Goal: Transaction & Acquisition: Book appointment/travel/reservation

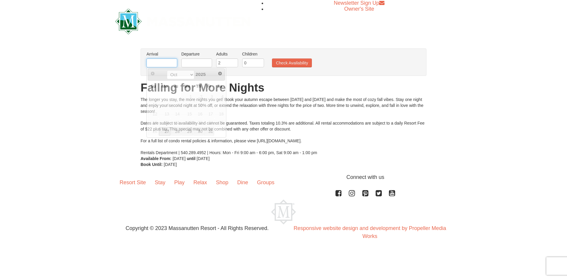
click at [169, 65] on input "text" at bounding box center [162, 63] width 31 height 9
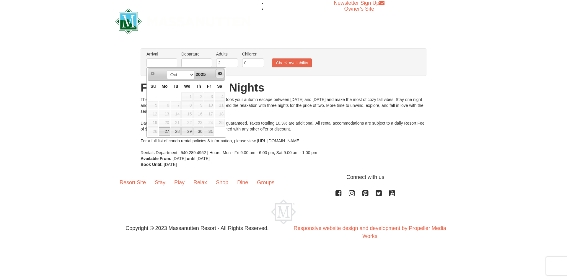
click at [220, 73] on span "Next" at bounding box center [220, 73] width 5 height 5
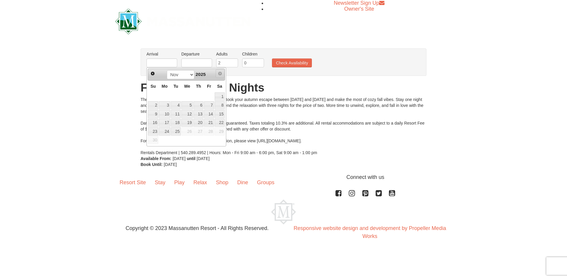
click at [220, 73] on span "Next" at bounding box center [220, 73] width 5 height 5
click at [151, 75] on span "Prev" at bounding box center [152, 73] width 5 height 5
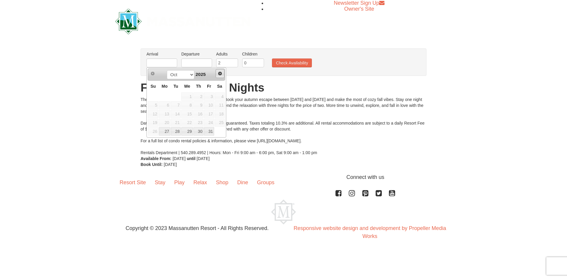
click at [219, 75] on span "Next" at bounding box center [220, 73] width 5 height 5
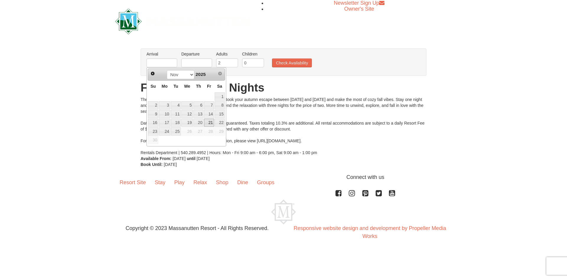
click at [210, 121] on link "21" at bounding box center [209, 123] width 10 height 8
type input "[DATE]"
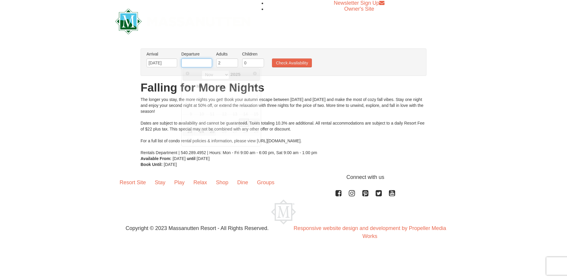
click at [198, 63] on input "text" at bounding box center [196, 63] width 31 height 9
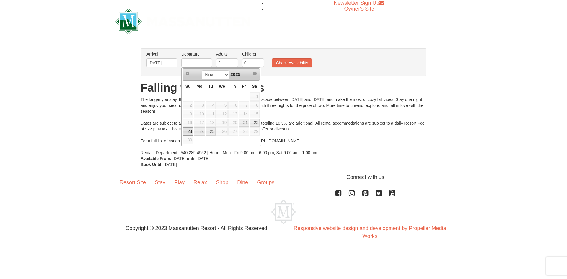
click at [189, 131] on link "23" at bounding box center [188, 131] width 10 height 8
type input "[DATE]"
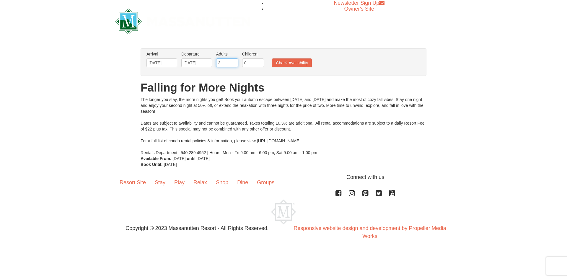
click at [233, 63] on input "3" at bounding box center [227, 63] width 22 height 9
type input "4"
click at [233, 62] on input "4" at bounding box center [227, 63] width 22 height 9
click at [287, 63] on button "Check Availability" at bounding box center [292, 63] width 40 height 9
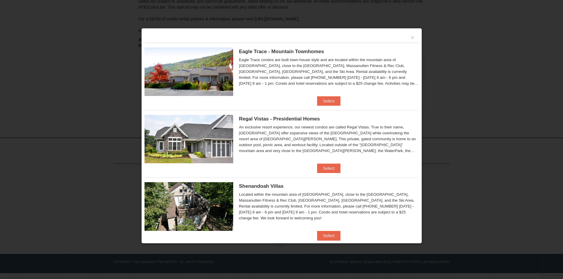
scroll to position [108, 0]
click at [331, 236] on button "Select" at bounding box center [328, 235] width 23 height 9
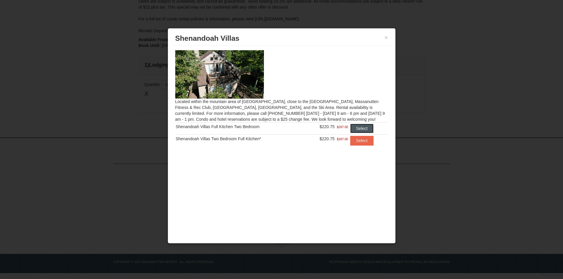
click at [361, 127] on button "Select" at bounding box center [361, 128] width 23 height 9
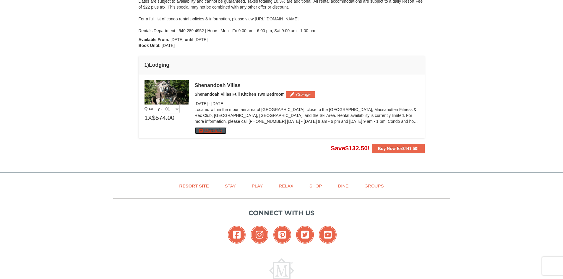
click at [212, 129] on button "More Info" at bounding box center [211, 130] width 32 height 7
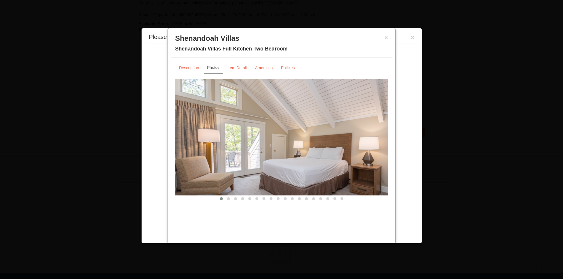
scroll to position [143, 0]
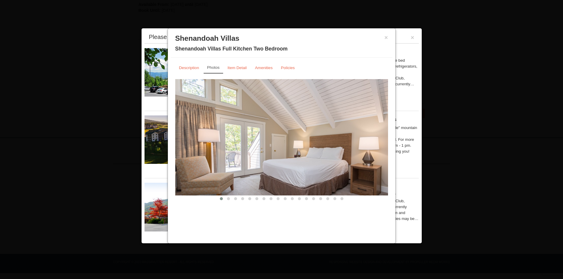
click at [370, 139] on img at bounding box center [281, 137] width 213 height 116
click at [228, 198] on span at bounding box center [228, 198] width 3 height 3
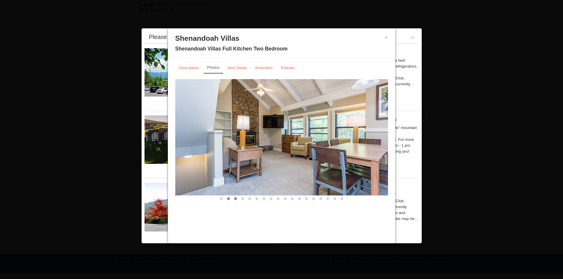
click at [234, 197] on button at bounding box center [235, 199] width 7 height 6
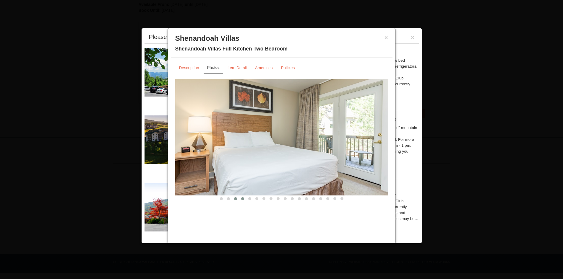
click at [242, 198] on span at bounding box center [242, 198] width 3 height 3
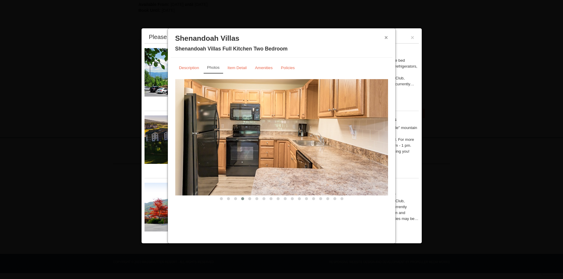
click at [387, 38] on button "×" at bounding box center [386, 38] width 4 height 6
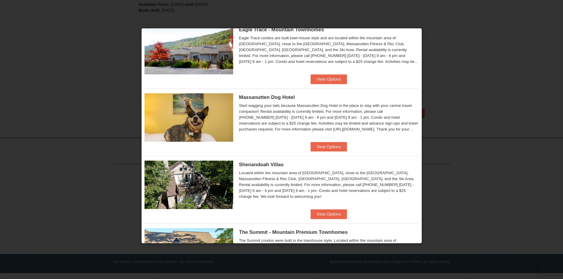
scroll to position [207, 0]
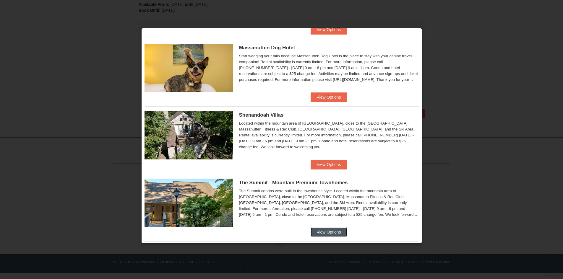
click at [325, 233] on button "View Options" at bounding box center [329, 232] width 36 height 9
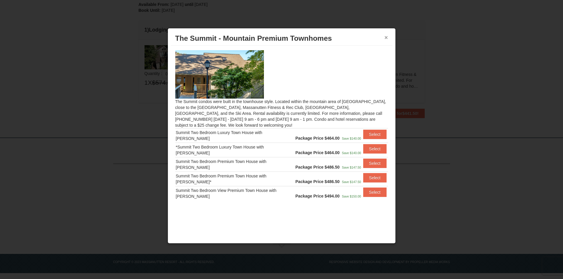
click at [387, 38] on button "×" at bounding box center [386, 38] width 4 height 6
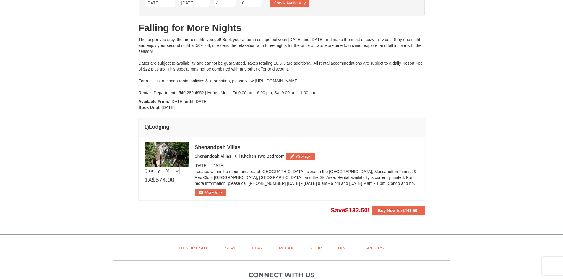
scroll to position [143, 0]
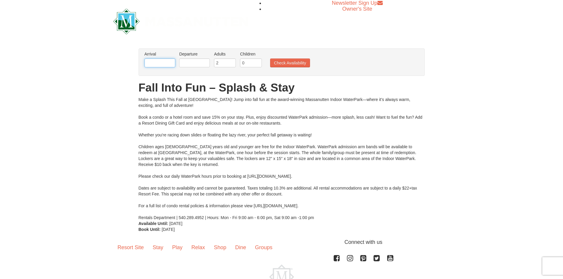
click at [165, 60] on input "text" at bounding box center [160, 63] width 31 height 9
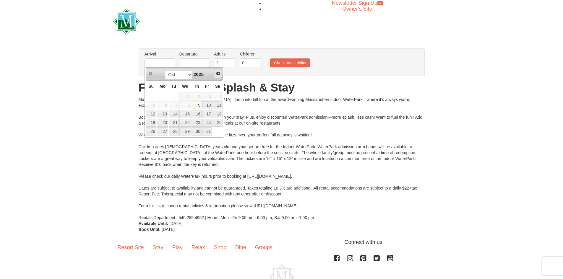
click at [220, 74] on span "Next" at bounding box center [218, 73] width 5 height 5
click at [219, 74] on span "Next" at bounding box center [218, 73] width 5 height 5
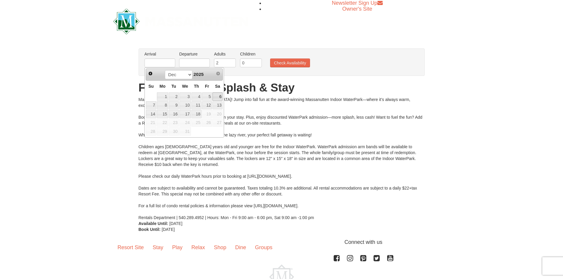
click at [218, 97] on link "6" at bounding box center [217, 97] width 10 height 8
type input "12/06/2025"
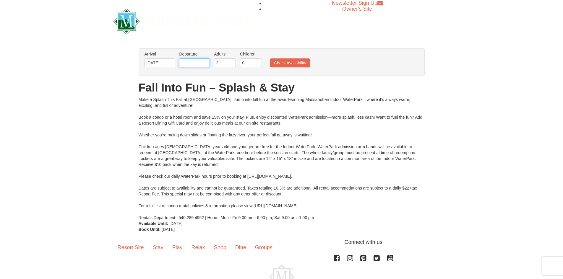
click at [202, 62] on input "text" at bounding box center [194, 63] width 31 height 9
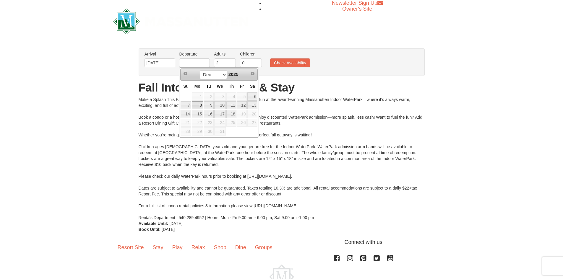
click at [197, 103] on link "8" at bounding box center [197, 105] width 11 height 8
type input "12/08/2025"
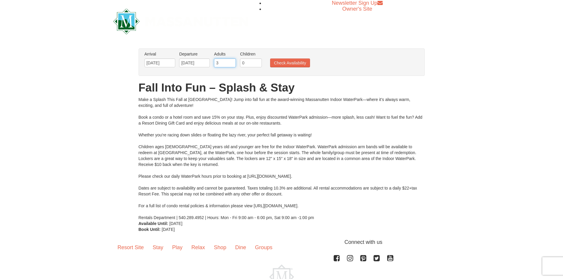
click at [231, 62] on input "3" at bounding box center [225, 63] width 22 height 9
type input "4"
click at [231, 62] on input "4" at bounding box center [225, 63] width 22 height 9
click at [285, 65] on button "Check Availability" at bounding box center [290, 63] width 40 height 9
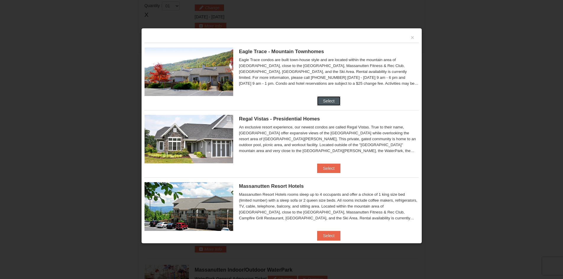
click at [325, 102] on button "Select" at bounding box center [328, 100] width 23 height 9
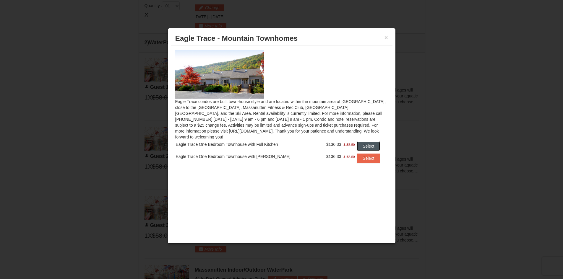
click at [361, 142] on button "Select" at bounding box center [368, 146] width 23 height 9
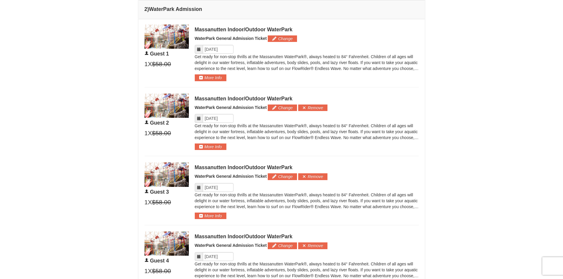
scroll to position [429, 0]
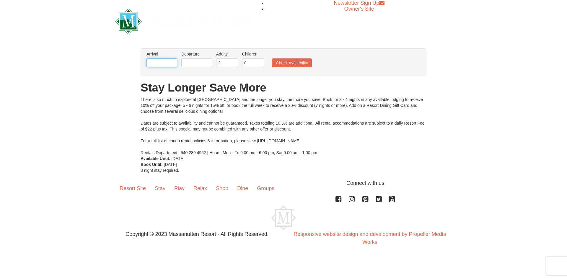
click at [153, 61] on input "text" at bounding box center [162, 63] width 31 height 9
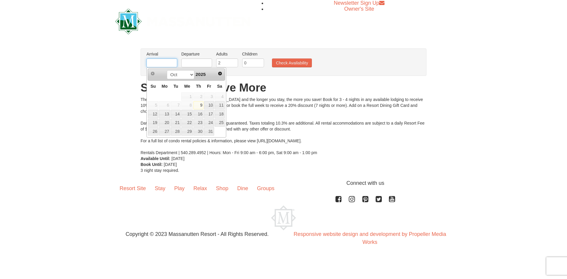
type input "[DATE]"
click at [198, 66] on input "text" at bounding box center [196, 63] width 31 height 9
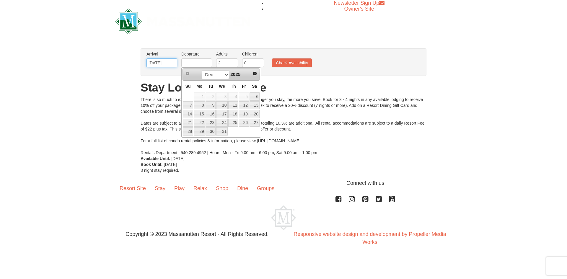
click at [160, 65] on input "[DATE]" at bounding box center [162, 63] width 31 height 9
